Goal: Transaction & Acquisition: Obtain resource

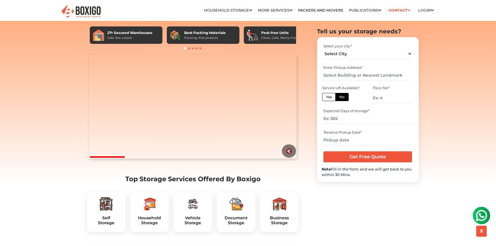
scroll to position [50, 0]
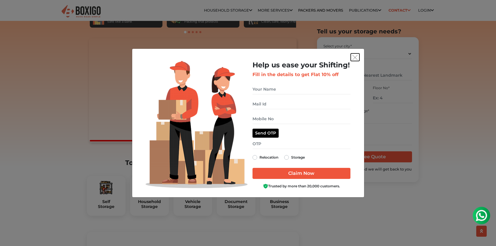
click at [353, 58] on img "get free quote dialog" at bounding box center [355, 57] width 5 height 5
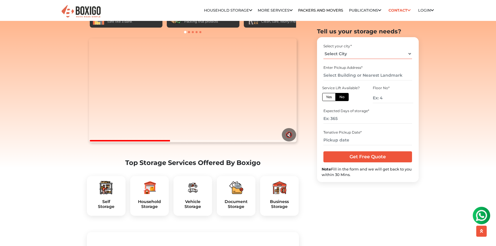
click at [410, 53] on select "Select City Bangalore Bengaluru Bhopal Bhubaneswar Chennai Coimbatore Cuttack D…" at bounding box center [367, 54] width 89 height 10
select select "[GEOGRAPHIC_DATA]"
click at [367, 77] on input "text" at bounding box center [367, 75] width 89 height 10
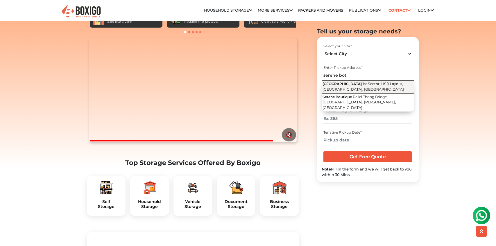
click at [367, 86] on button "Serene Boutique Hotel 1st Sector, HSR Layout, Bengaluru, Karnataka" at bounding box center [368, 87] width 92 height 13
type input "Serene Boutique Hotel, 1st Sector, HSR Layout, Bengaluru, Karnataka"
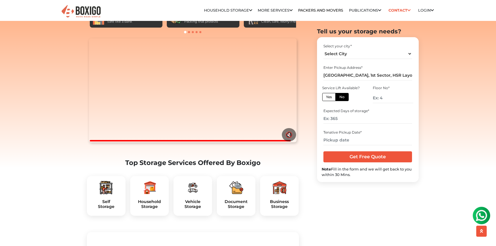
click at [343, 96] on label "No" at bounding box center [341, 97] width 13 height 8
click at [343, 96] on input "No" at bounding box center [341, 96] width 4 height 4
click at [386, 99] on input "number" at bounding box center [393, 98] width 40 height 10
type input "3"
click at [361, 121] on input "number" at bounding box center [367, 119] width 89 height 10
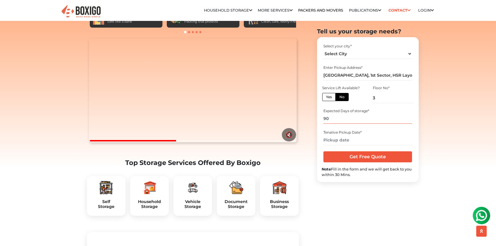
type input "90"
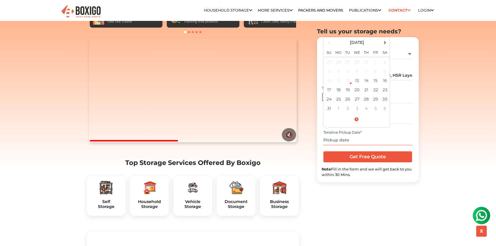
click at [343, 141] on input "text" at bounding box center [367, 140] width 89 height 10
click at [385, 44] on span at bounding box center [385, 43] width 8 height 8
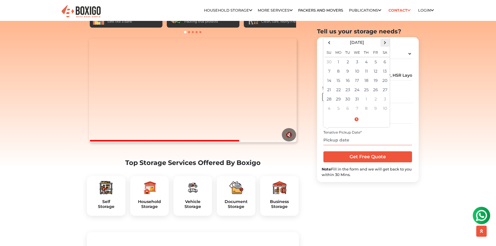
click at [385, 44] on span at bounding box center [385, 43] width 8 height 8
click at [385, 98] on td "31" at bounding box center [384, 98] width 9 height 9
type input "01/31/2026 12:00 AM"
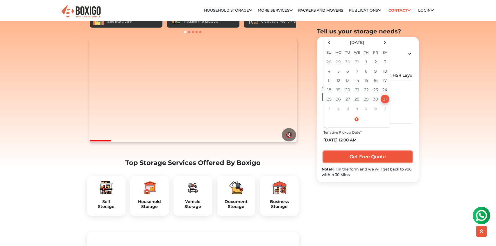
click at [369, 161] on input "Get Free Quote" at bounding box center [367, 156] width 89 height 11
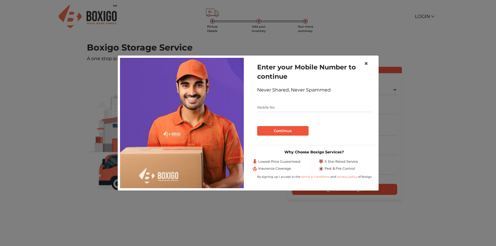
click at [365, 62] on span "×" at bounding box center [366, 63] width 4 height 8
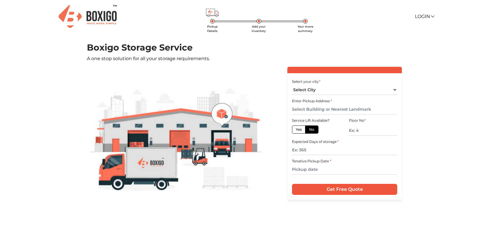
click at [73, 17] on img at bounding box center [88, 16] width 58 height 23
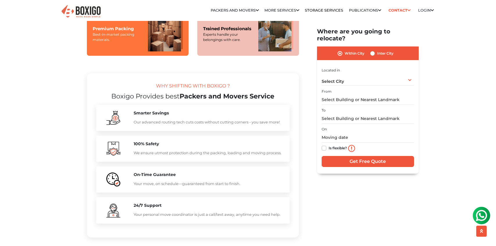
scroll to position [486, 0]
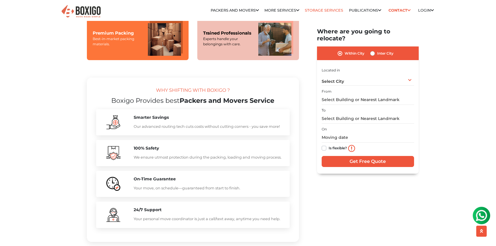
click at [325, 8] on link "Storage Services" at bounding box center [324, 10] width 38 height 4
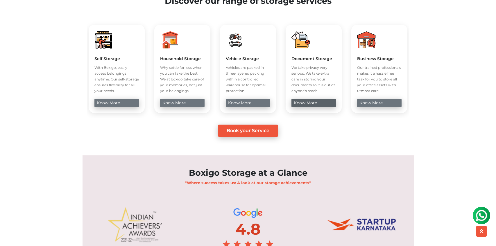
scroll to position [230, 0]
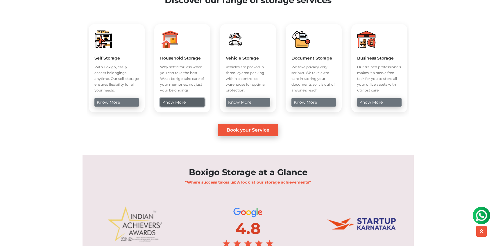
click at [190, 107] on link "know more" at bounding box center [182, 102] width 44 height 8
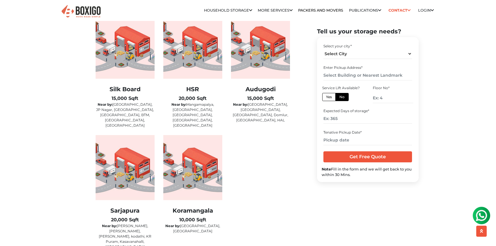
scroll to position [985, 0]
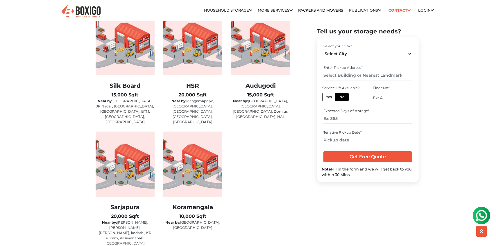
click at [204, 44] on img at bounding box center [192, 42] width 59 height 65
click at [197, 92] on div "HSR 20,000 Sqft Near by: Mangamapalya, [GEOGRAPHIC_DATA], [GEOGRAPHIC_DATA], [G…" at bounding box center [192, 103] width 59 height 42
click at [197, 99] on div "HSR 20,000 Sqft Near by: Mangamapalya, [GEOGRAPHIC_DATA], [GEOGRAPHIC_DATA], [G…" at bounding box center [192, 103] width 59 height 42
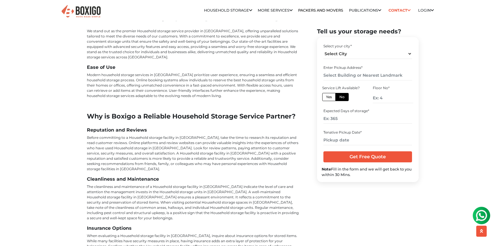
scroll to position [1609, 0]
